Goal: Task Accomplishment & Management: Use online tool/utility

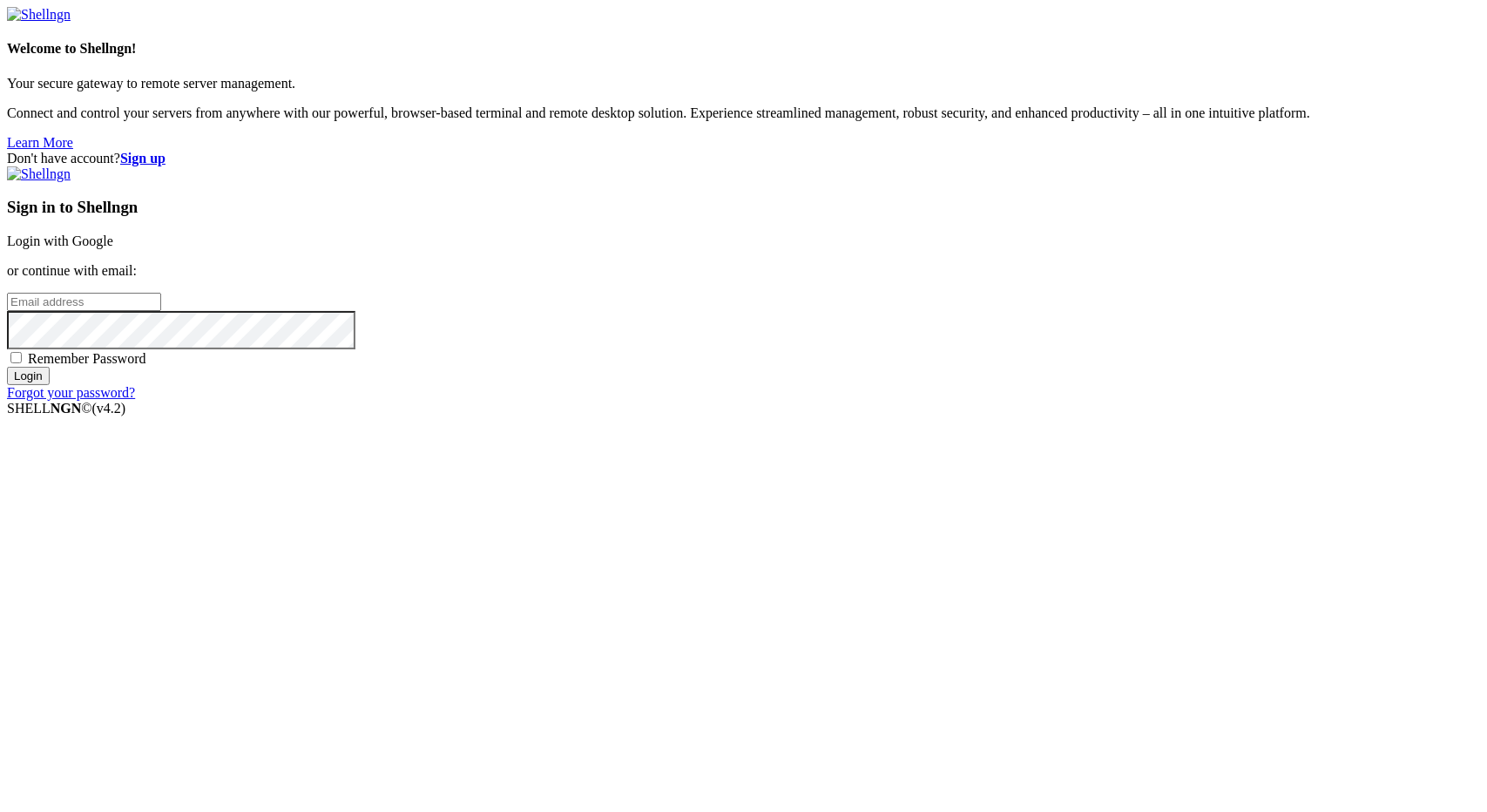
type input "[EMAIL_ADDRESS][DOMAIN_NAME]"
click at [49, 385] on input "Login" at bounding box center [29, 376] width 43 height 18
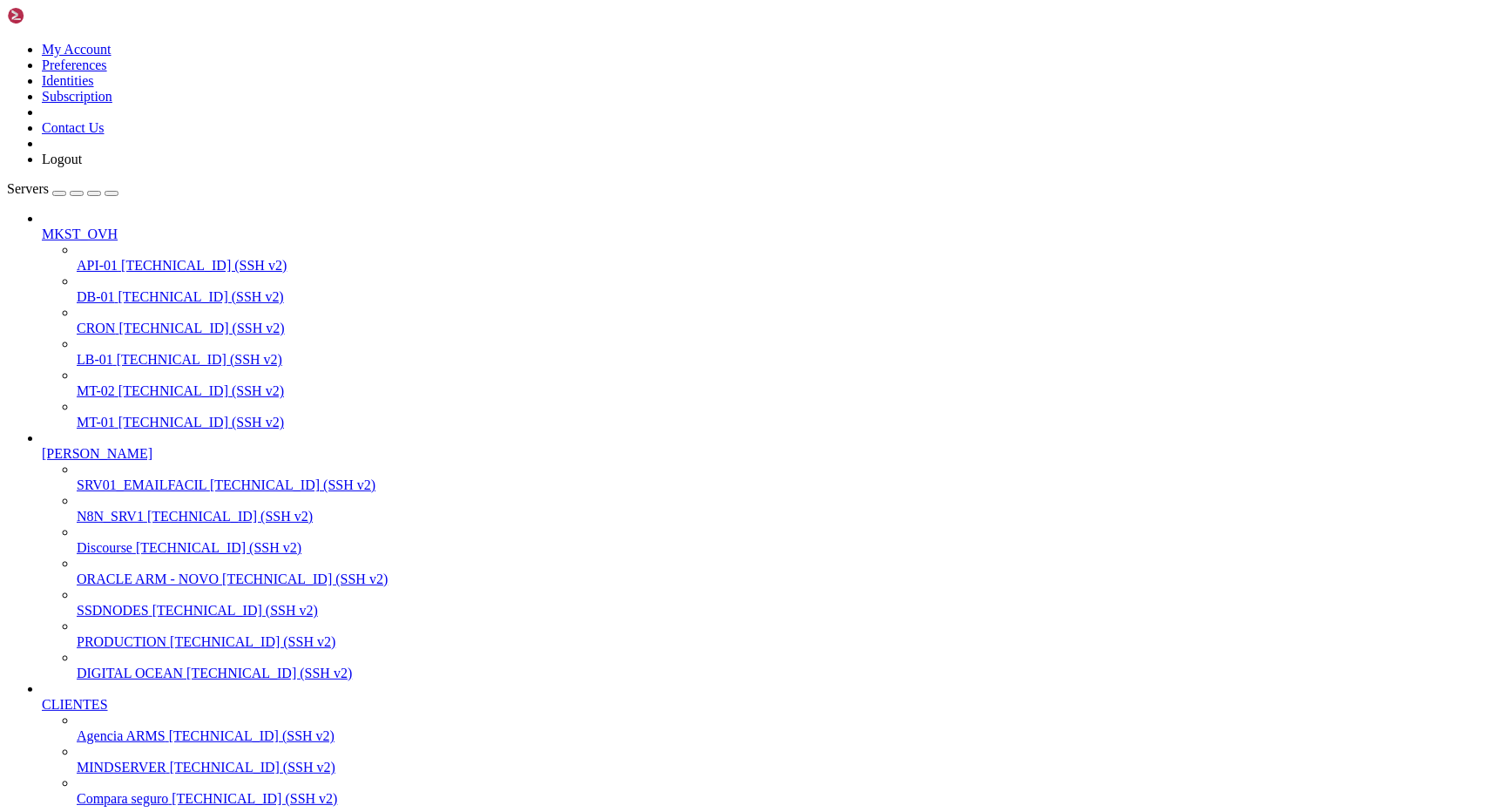
click at [142, 383] on link "MT-02 [TECHNICAL_ID] (SSH v2)" at bounding box center [778, 390] width 1404 height 15
click at [100, 415] on span "MT-01" at bounding box center [95, 422] width 39 height 15
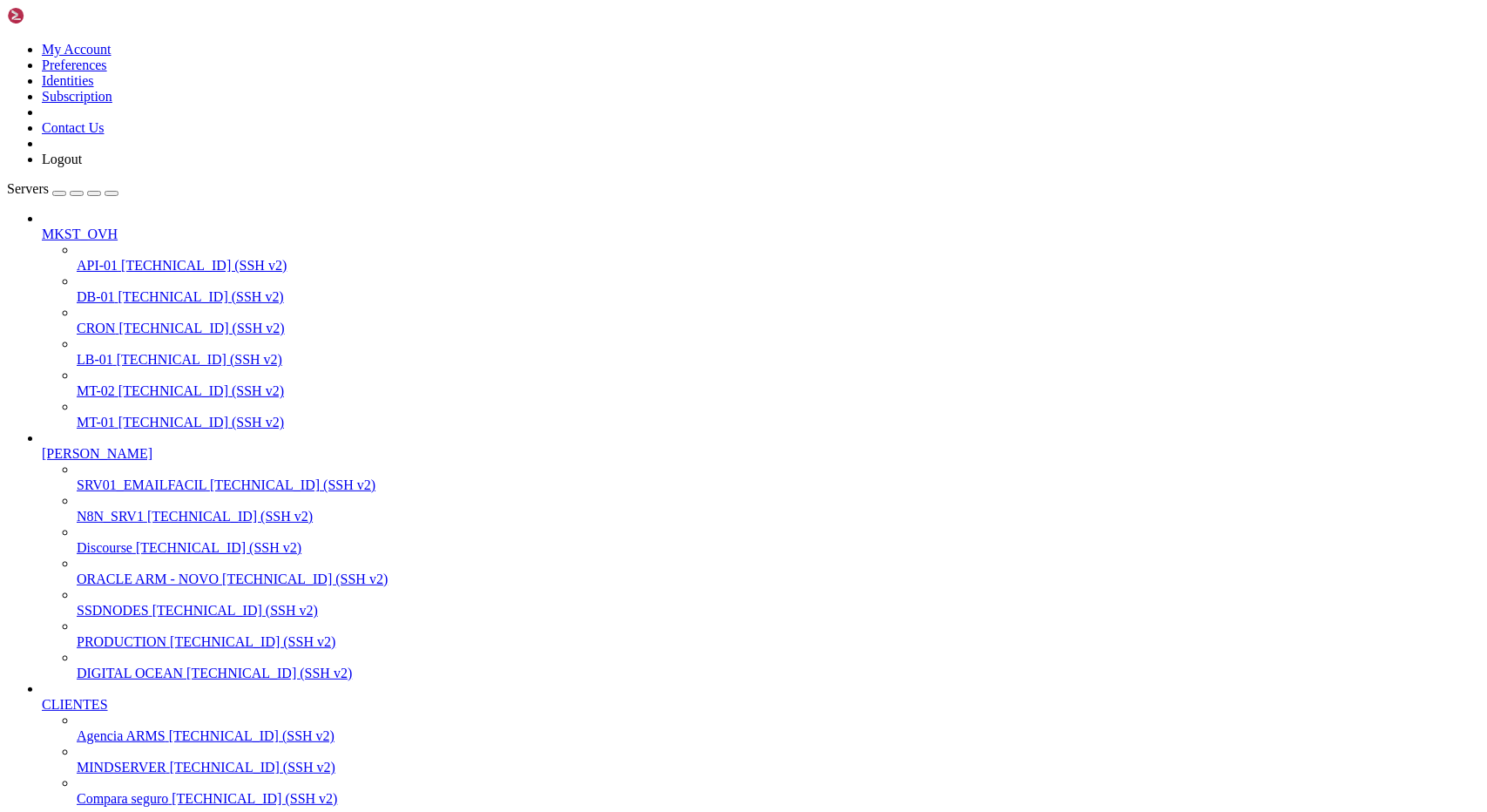
drag, startPoint x: 163, startPoint y: 2027, endPoint x: 483, endPoint y: 2027, distance: 320.0
